Goal: Entertainment & Leisure: Consume media (video, audio)

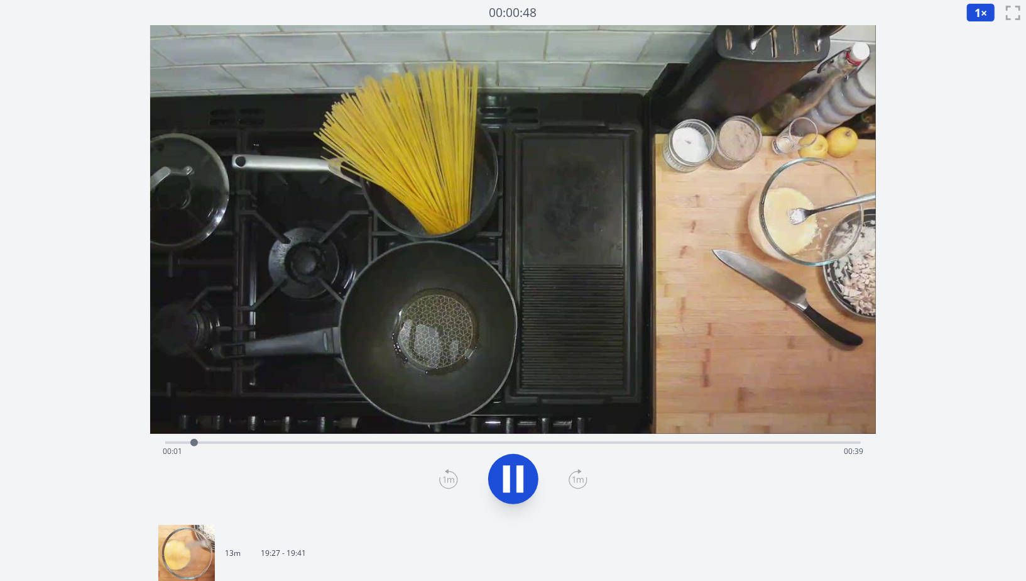
click at [535, 449] on div "Time elapsed: 00:01 Time remaining: 00:39" at bounding box center [513, 451] width 701 height 20
drag, startPoint x: 525, startPoint y: 443, endPoint x: 637, endPoint y: 444, distance: 111.2
click at [637, 444] on div "Time elapsed: 00:22 Time remaining: 00:19" at bounding box center [513, 451] width 701 height 20
click at [637, 442] on div at bounding box center [641, 442] width 19 height 19
click at [661, 442] on div "Time elapsed: 00:27 Time remaining: 00:13" at bounding box center [513, 451] width 701 height 20
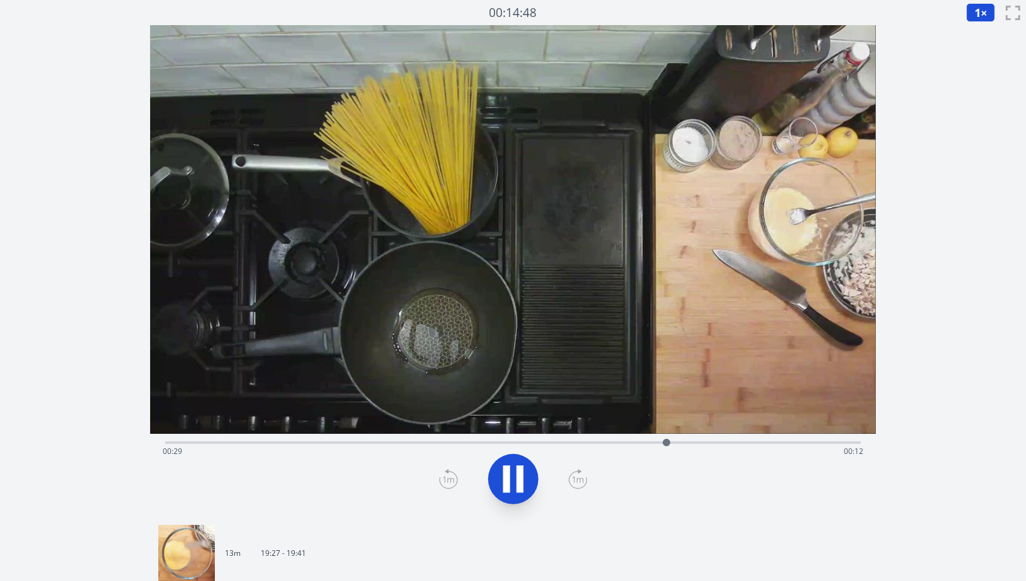
click at [688, 444] on div "Time elapsed: 00:29 Time remaining: 00:12" at bounding box center [513, 451] width 701 height 20
click at [698, 443] on div at bounding box center [695, 443] width 8 height 8
click at [523, 489] on icon at bounding box center [520, 478] width 7 height 27
click at [459, 479] on div at bounding box center [513, 479] width 711 height 60
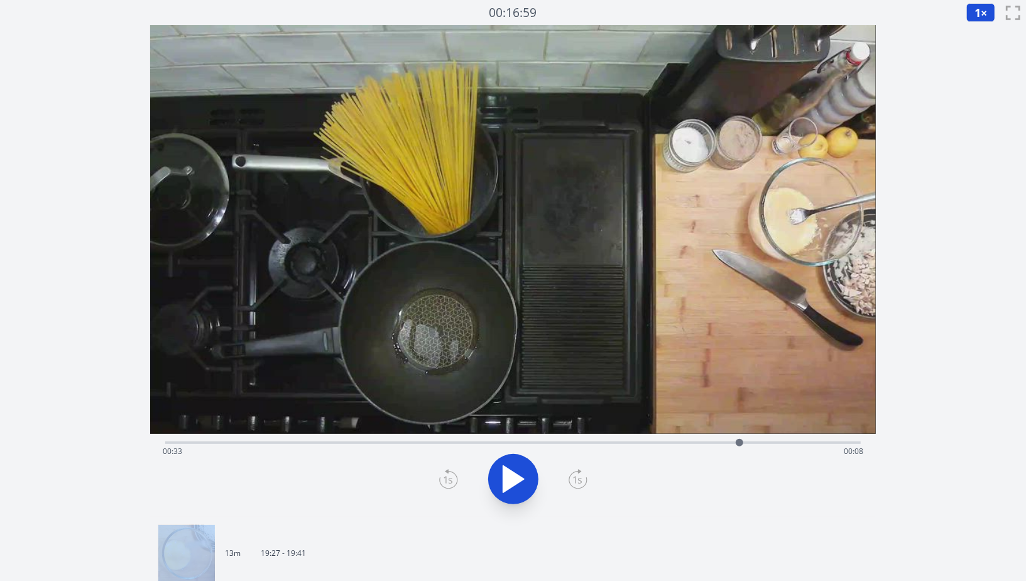
click at [459, 479] on div at bounding box center [513, 479] width 711 height 60
click at [447, 479] on icon at bounding box center [448, 479] width 19 height 20
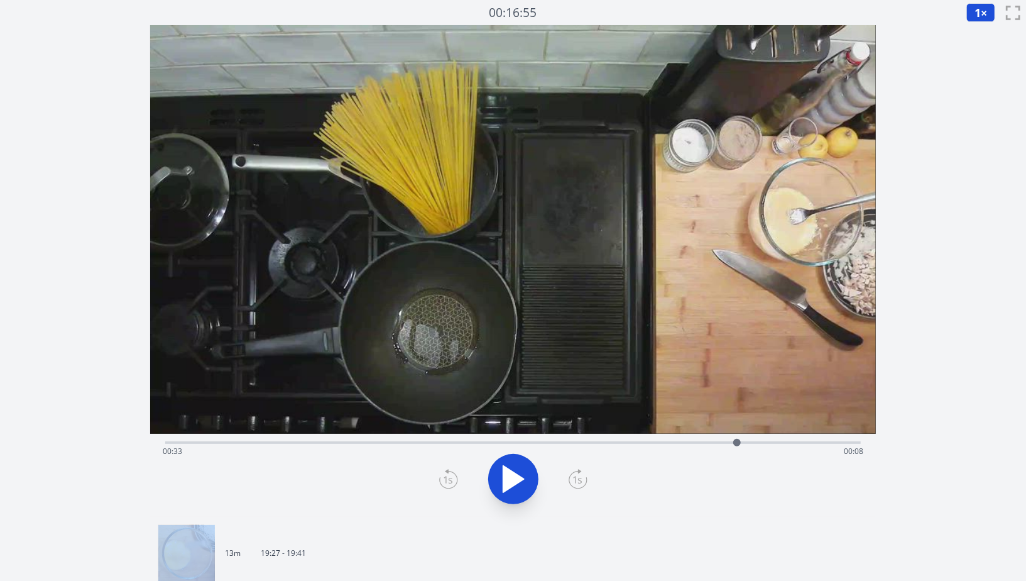
click at [447, 479] on icon at bounding box center [448, 479] width 19 height 20
click at [580, 485] on icon at bounding box center [578, 479] width 19 height 20
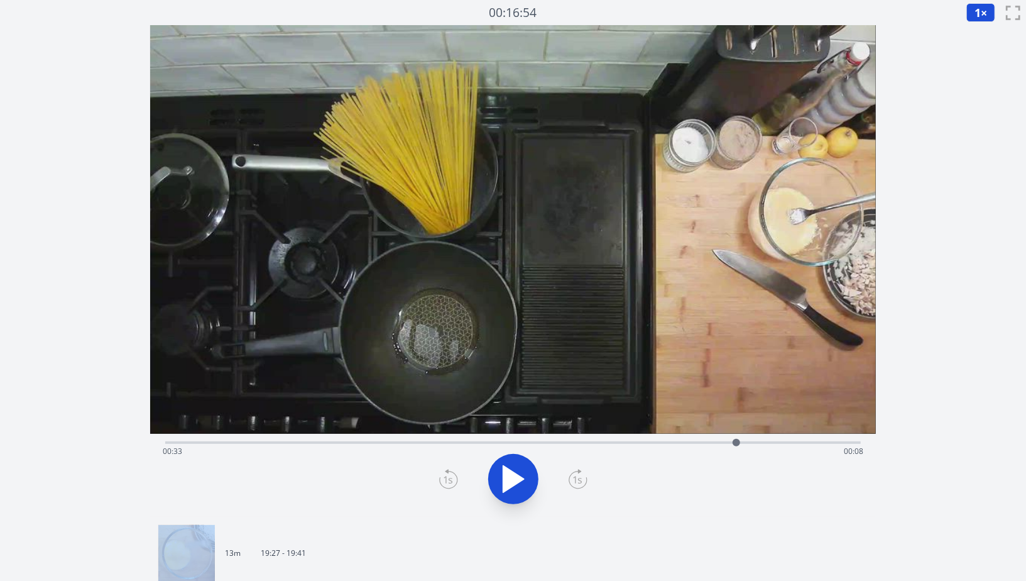
click at [580, 485] on icon at bounding box center [578, 479] width 19 height 20
